Goal: Task Accomplishment & Management: Manage account settings

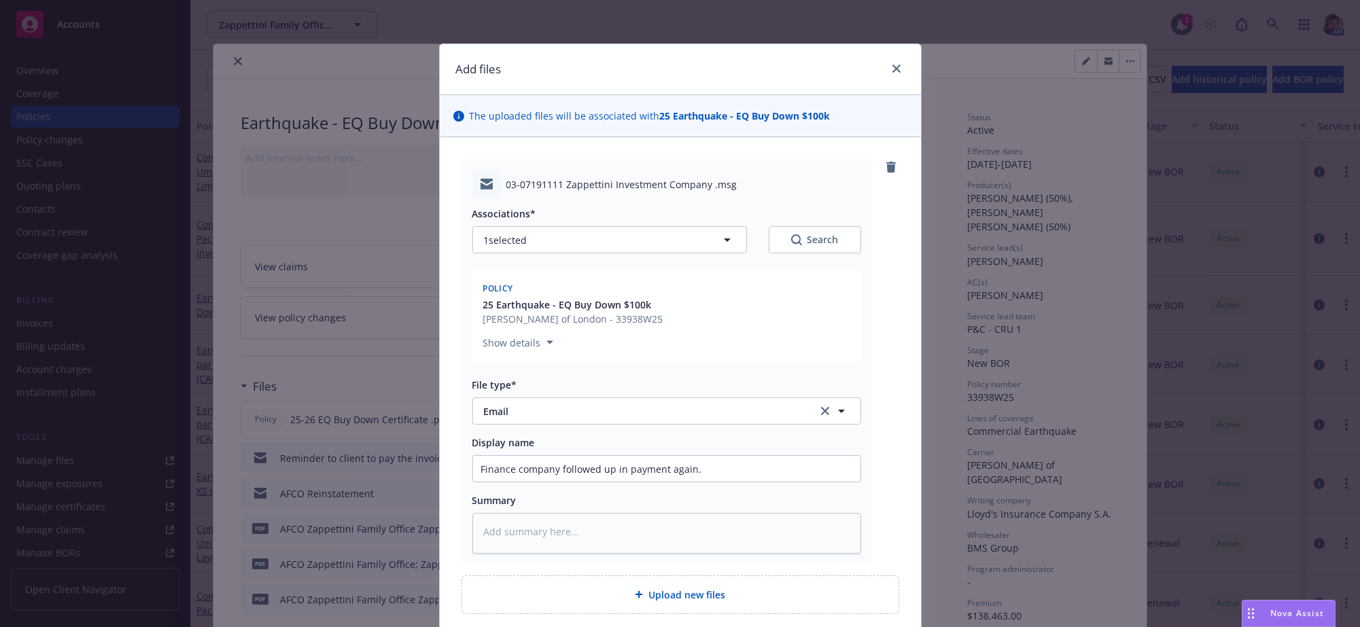
scroll to position [162, 0]
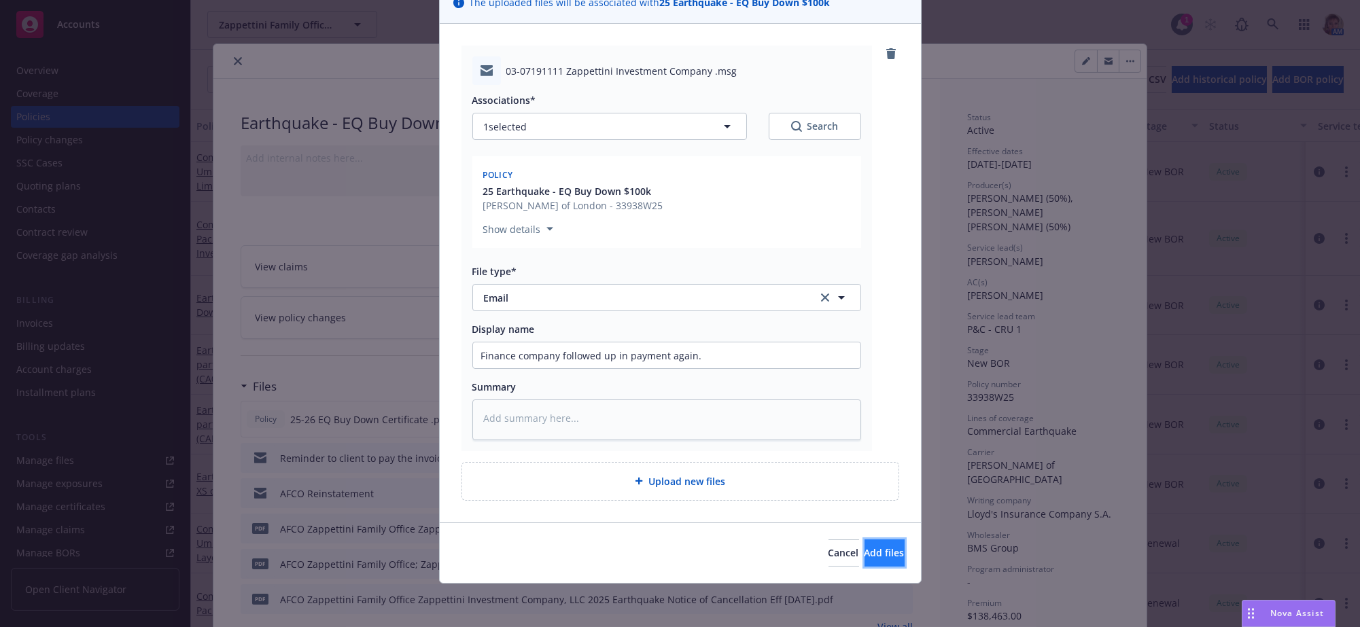
click at [865, 552] on button "Add files" at bounding box center [885, 553] width 40 height 27
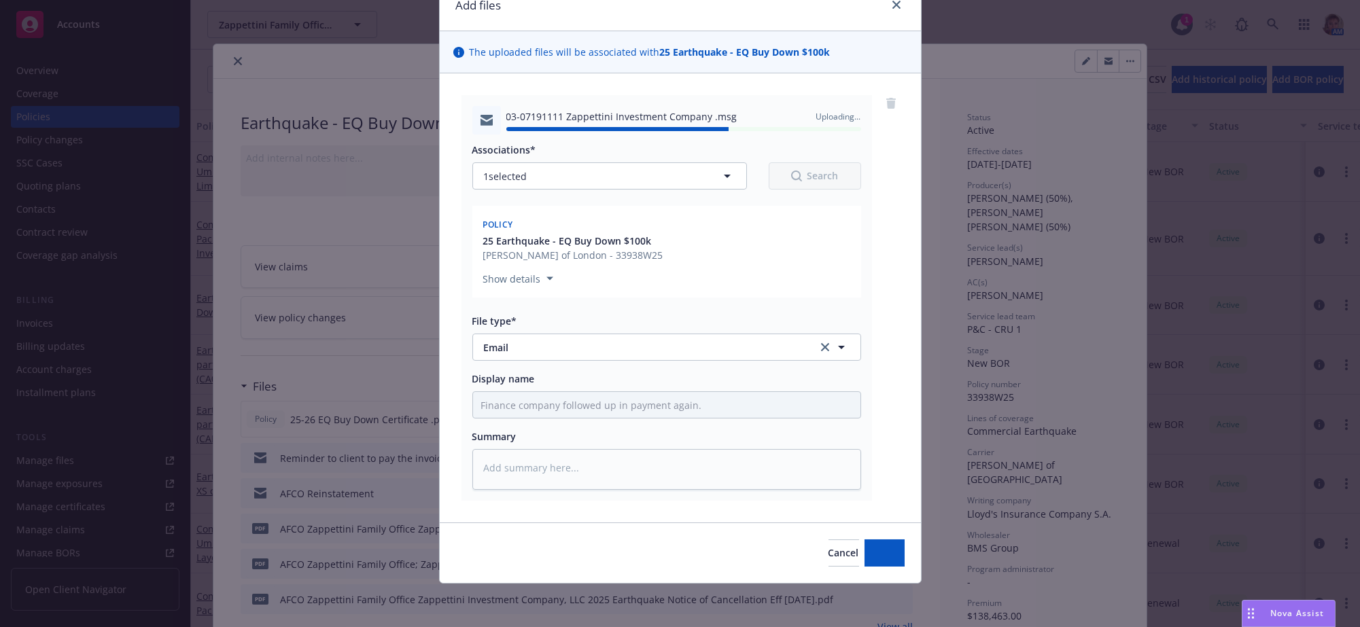
type textarea "x"
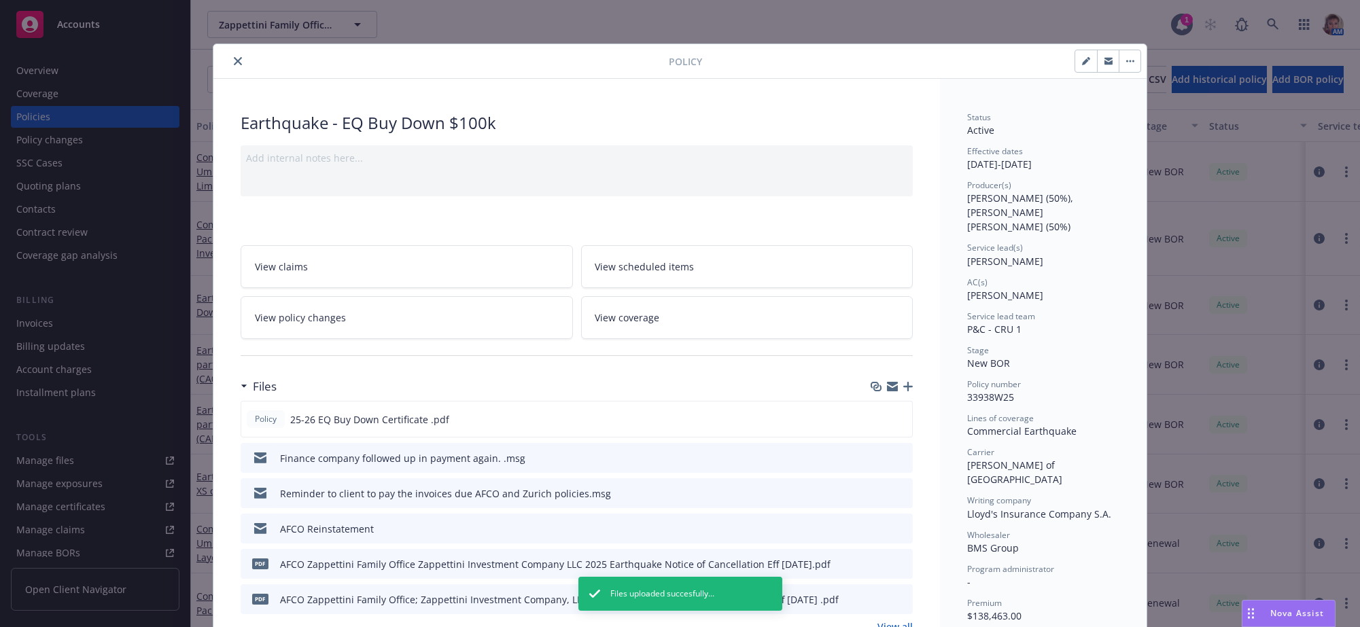
click at [234, 60] on icon "close" at bounding box center [238, 61] width 8 height 8
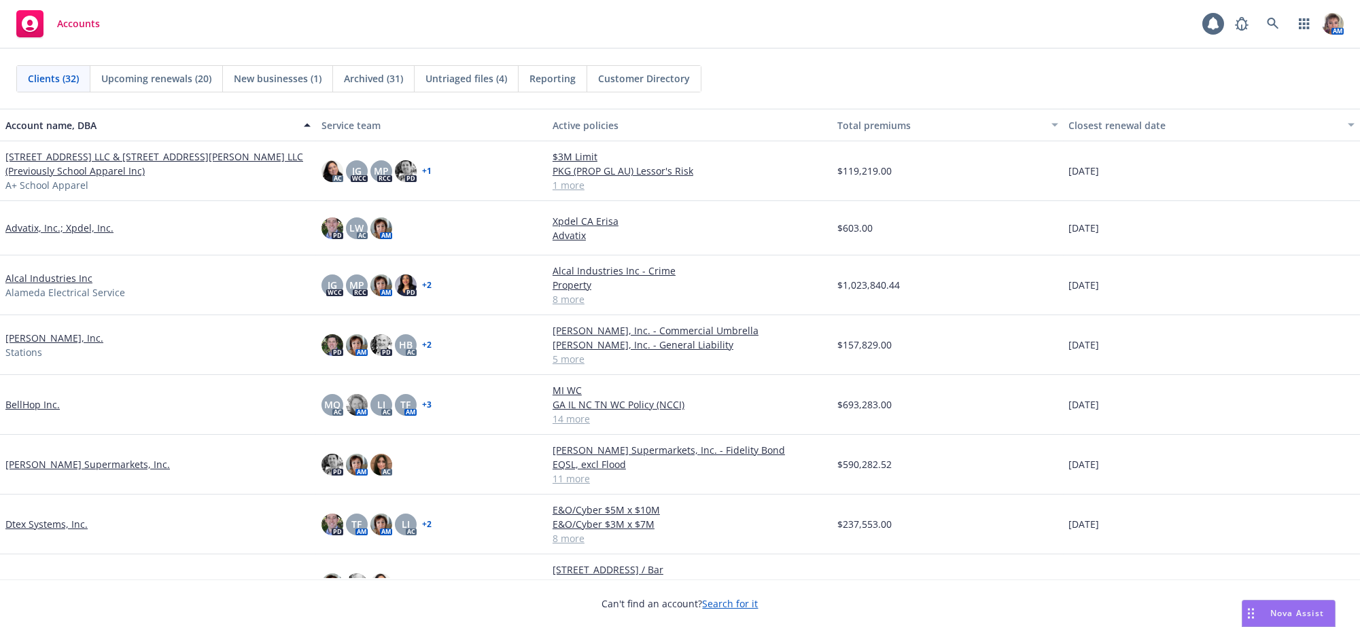
click at [551, 82] on span "Reporting" at bounding box center [553, 78] width 46 height 14
